Goal: Navigation & Orientation: Find specific page/section

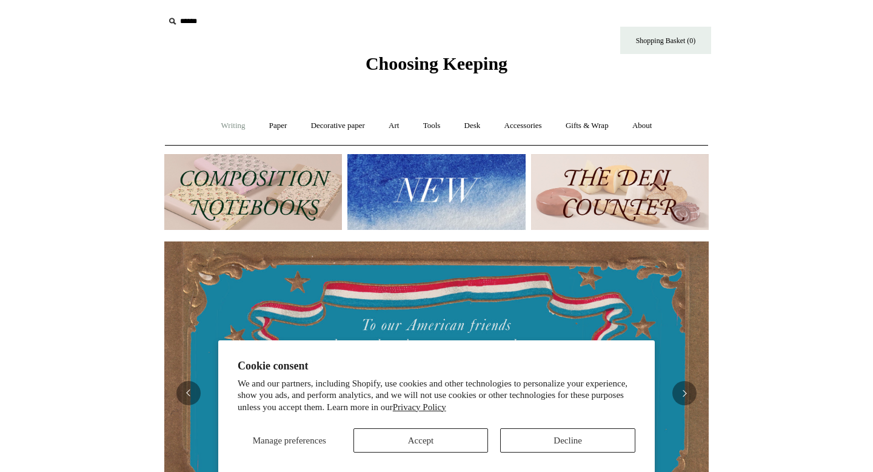
click at [221, 119] on link "Writing +" at bounding box center [233, 126] width 46 height 32
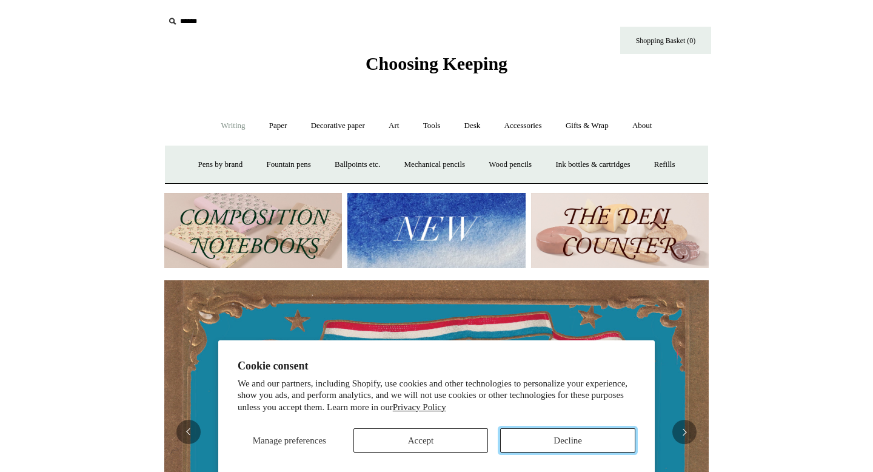
click at [544, 440] on button "Decline" at bounding box center [567, 440] width 135 height 24
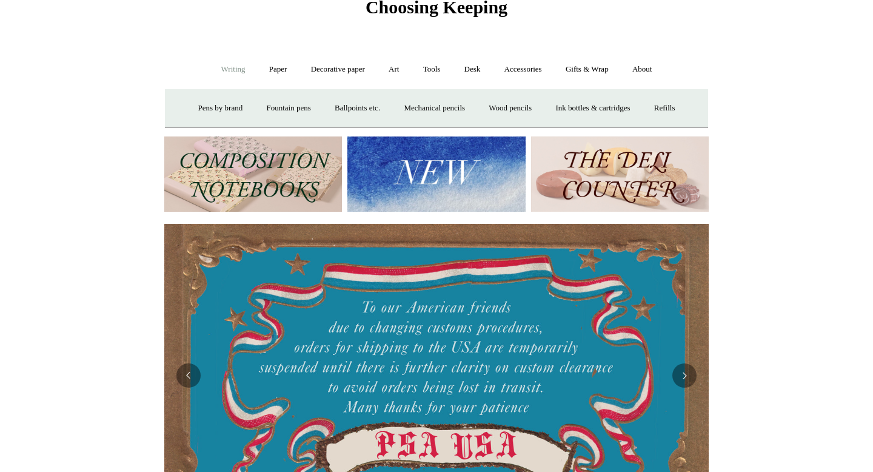
scroll to position [62, 0]
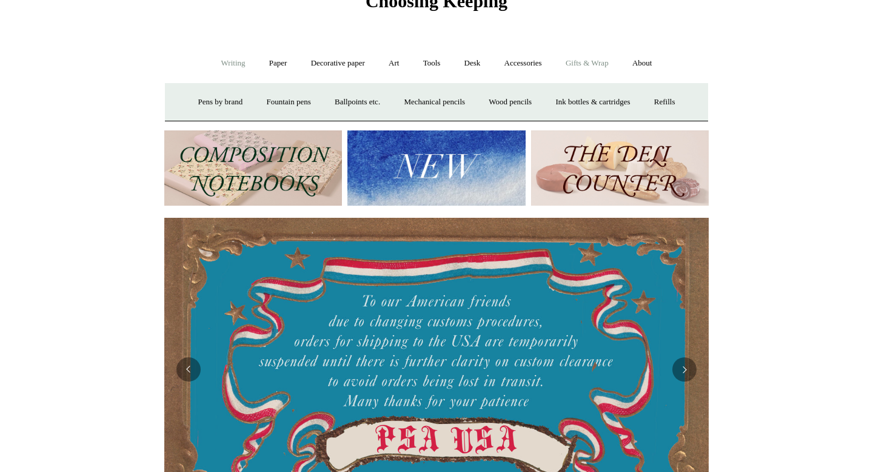
click at [601, 62] on link "Gifts & Wrap +" at bounding box center [587, 63] width 65 height 32
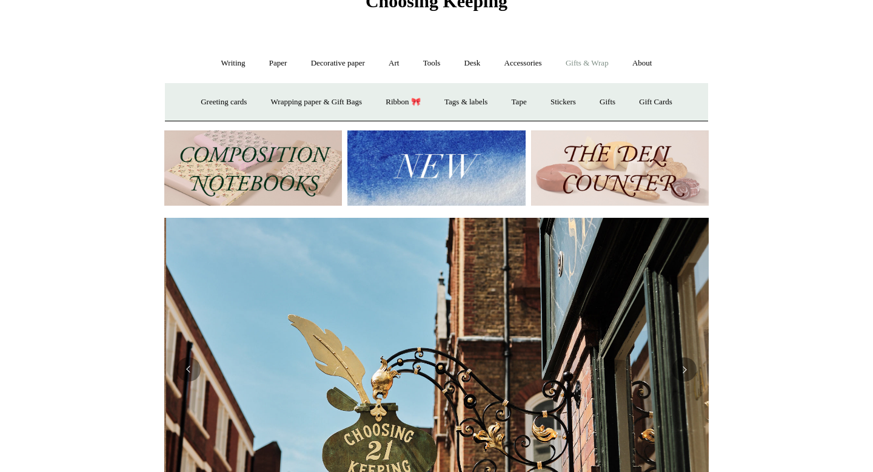
scroll to position [0, 544]
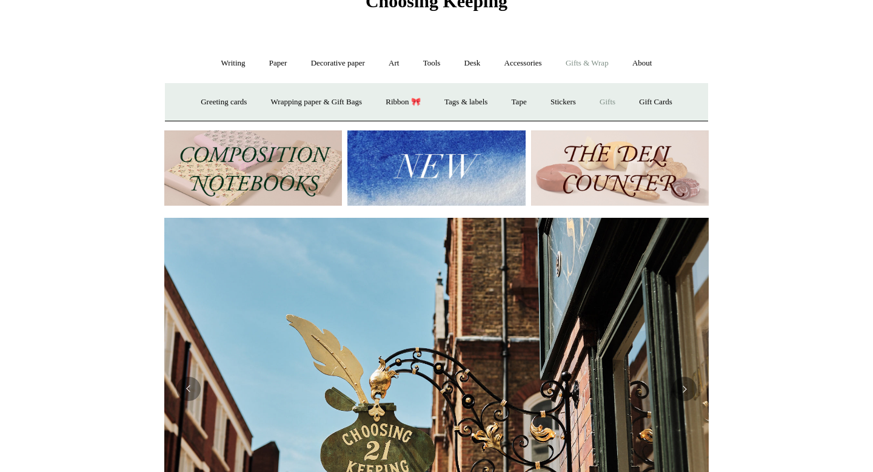
click at [621, 102] on link "Gifts +" at bounding box center [608, 102] width 38 height 32
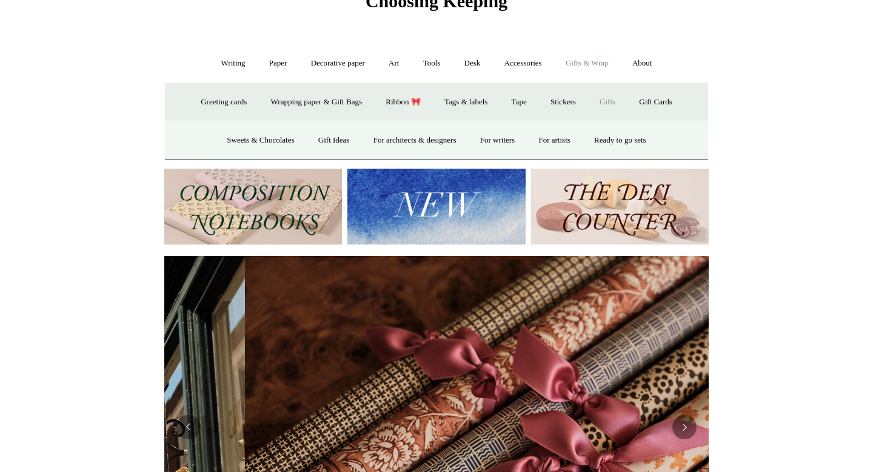
scroll to position [0, 1089]
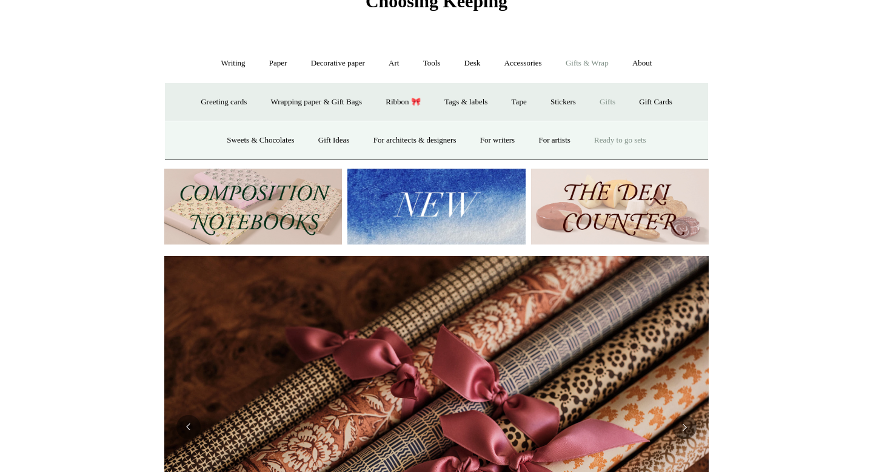
click at [618, 135] on link "Ready to go sets" at bounding box center [620, 140] width 74 height 32
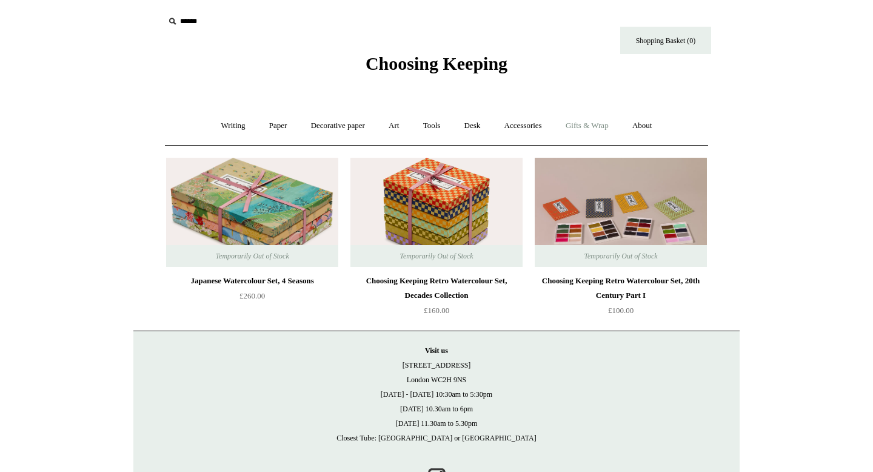
click at [596, 127] on link "Gifts & Wrap +" at bounding box center [587, 126] width 65 height 32
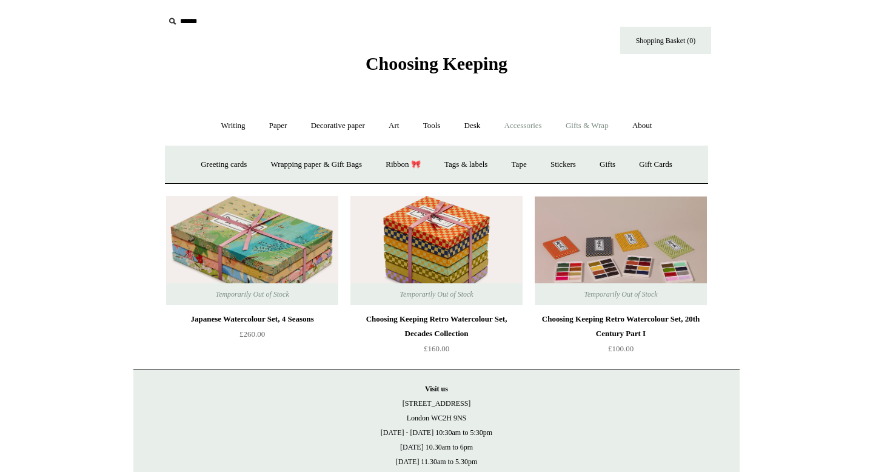
click at [516, 127] on link "Accessories +" at bounding box center [522, 126] width 59 height 32
click at [221, 165] on link "Personal Accessories +" at bounding box center [230, 164] width 88 height 32
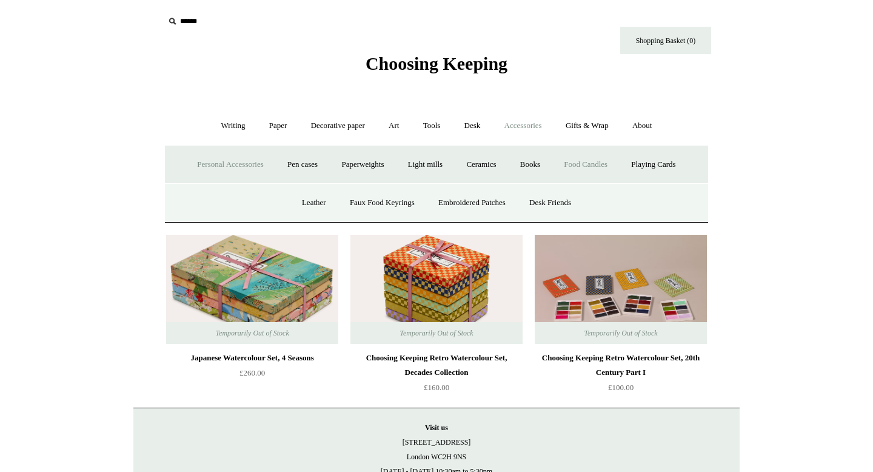
click at [587, 167] on link "Food Candles" at bounding box center [585, 164] width 65 height 32
